Goal: Task Accomplishment & Management: Complete application form

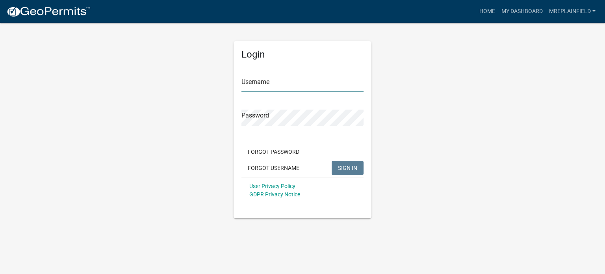
click at [275, 83] on input "Username" at bounding box center [302, 84] width 122 height 16
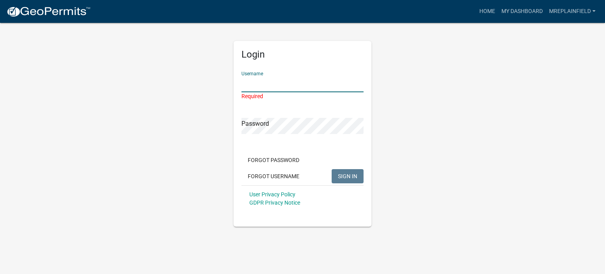
type input "MREPlainfield"
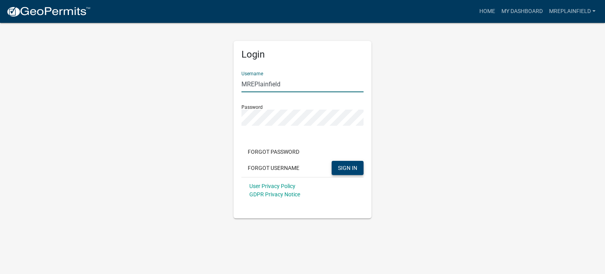
click at [345, 173] on button "SIGN IN" at bounding box center [347, 168] width 32 height 14
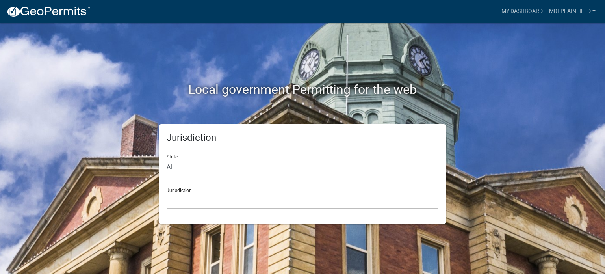
click at [331, 165] on select "All Colorado Georgia Indiana Iowa Kansas Minnesota Ohio South Carolina Wisconsin" at bounding box center [303, 167] width 272 height 16
select select "[US_STATE]"
click at [167, 159] on select "All Colorado Georgia Indiana Iowa Kansas Minnesota Ohio South Carolina Wisconsin" at bounding box center [303, 167] width 272 height 16
click at [189, 207] on select "City of Charlestown, Indiana City of Jeffersonville, Indiana City of Logansport…" at bounding box center [303, 201] width 272 height 16
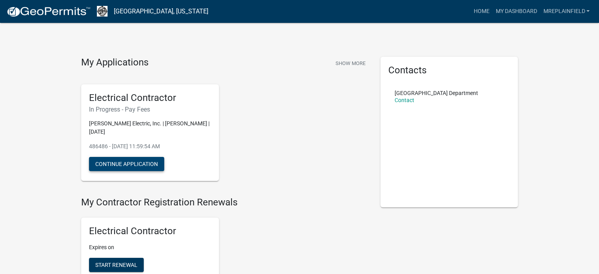
click at [133, 160] on button "Continue Application" at bounding box center [126, 164] width 75 height 14
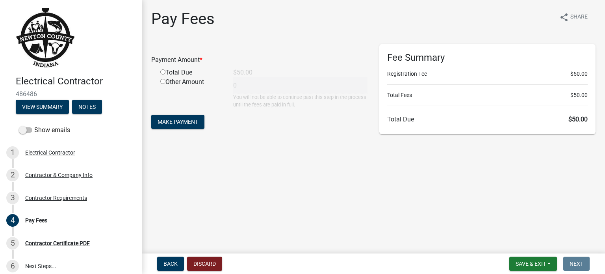
click at [162, 70] on input "radio" at bounding box center [162, 71] width 5 height 5
radio input "true"
type input "50"
click at [162, 122] on span "Make Payment" at bounding box center [177, 121] width 41 height 6
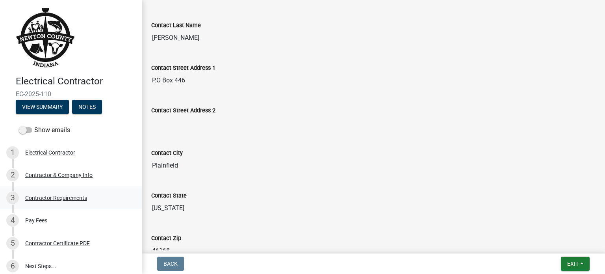
scroll to position [197, 0]
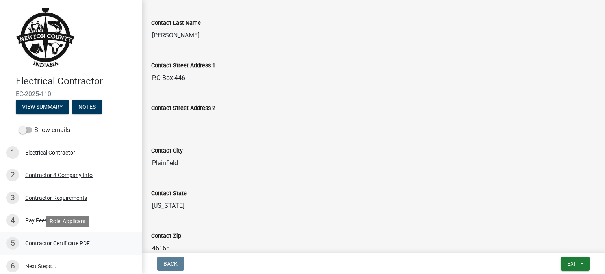
click at [65, 243] on div "Contractor Certificate PDF" at bounding box center [57, 243] width 65 height 6
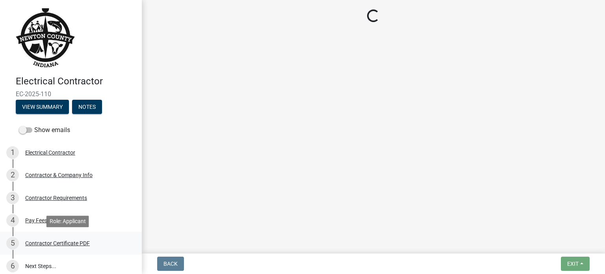
scroll to position [0, 0]
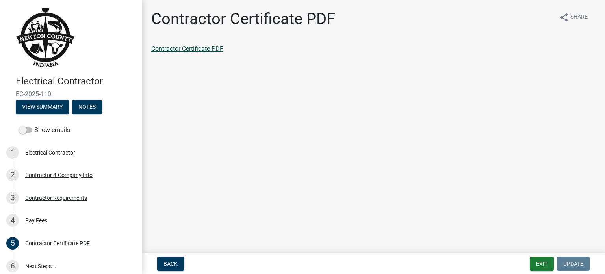
click at [202, 50] on link "Contractor Certificate PDF" at bounding box center [187, 48] width 72 height 7
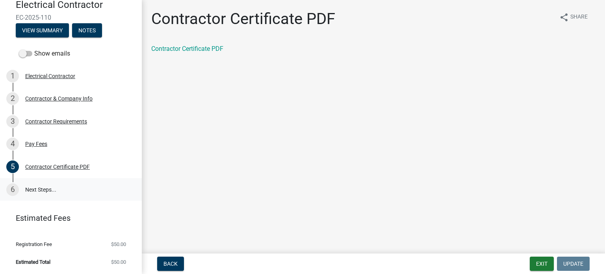
click at [44, 192] on link "6 Next Steps..." at bounding box center [71, 189] width 142 height 23
click at [39, 185] on link "6 Next Steps..." at bounding box center [71, 189] width 142 height 23
click at [545, 261] on button "Exit" at bounding box center [541, 263] width 24 height 14
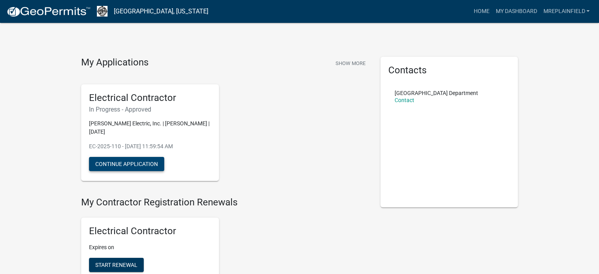
click at [114, 160] on button "Continue Application" at bounding box center [126, 164] width 75 height 14
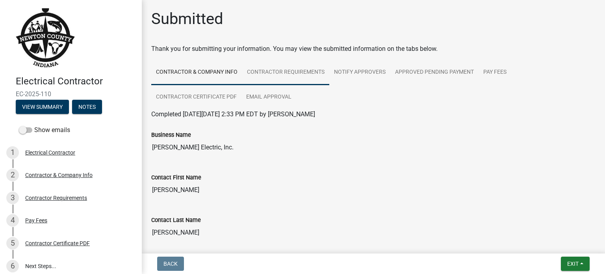
click at [284, 70] on link "Contractor Requirements" at bounding box center [285, 72] width 87 height 25
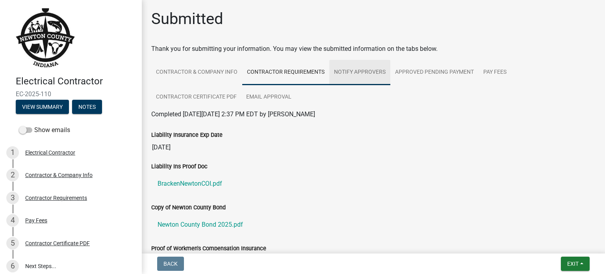
click at [346, 71] on link "Notify Approvers" at bounding box center [359, 72] width 61 height 25
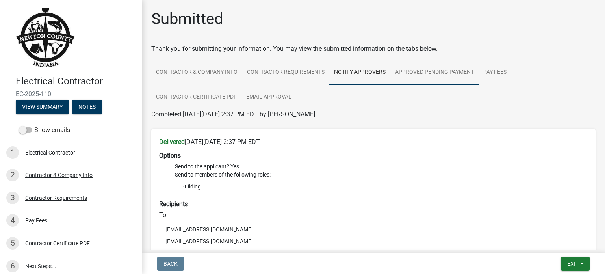
click at [411, 68] on link "Approved Pending Payment" at bounding box center [434, 72] width 88 height 25
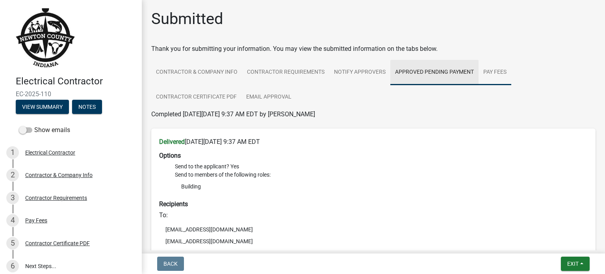
click at [494, 72] on link "Pay Fees" at bounding box center [494, 72] width 33 height 25
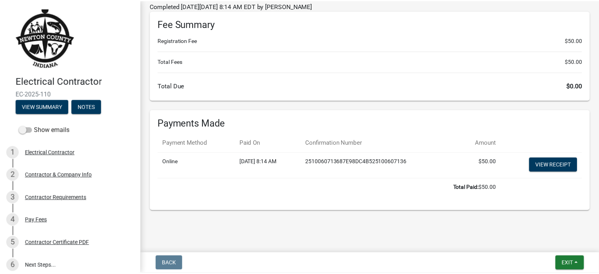
scroll to position [109, 0]
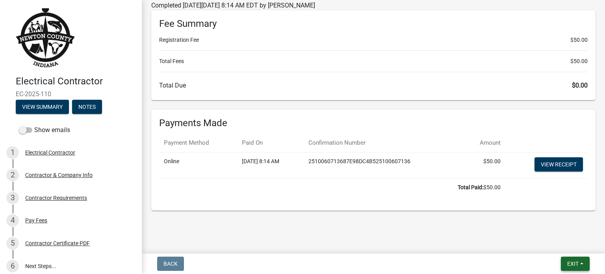
click at [574, 260] on span "Exit" at bounding box center [572, 263] width 11 height 6
click at [564, 242] on button "Save & Exit" at bounding box center [558, 242] width 63 height 19
